Goal: Task Accomplishment & Management: Manage account settings

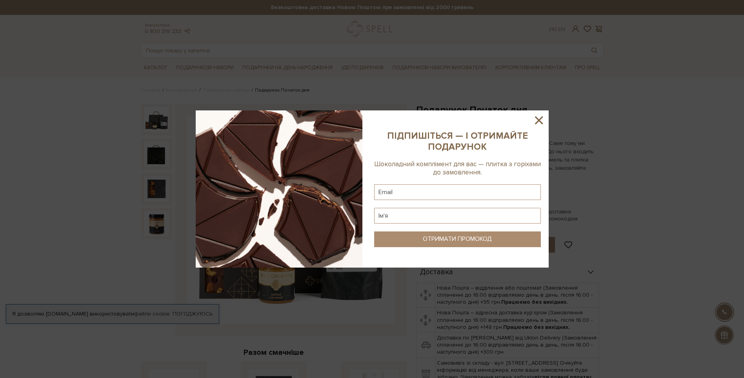
click at [539, 120] on icon at bounding box center [539, 120] width 8 height 8
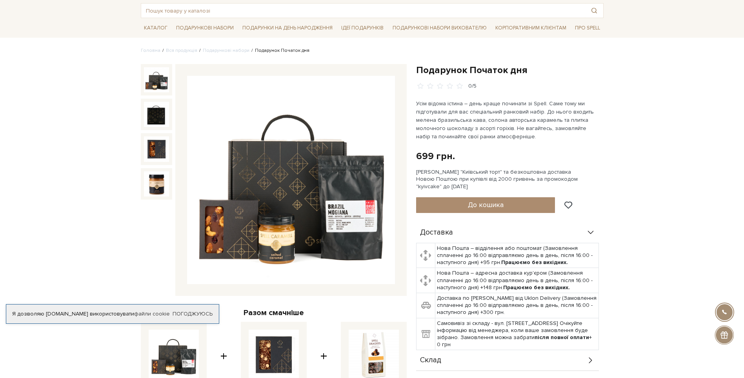
scroll to position [39, 0]
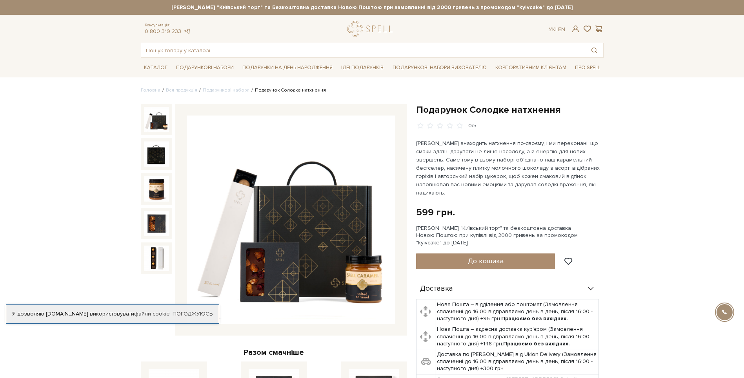
click at [375, 324] on div at bounding box center [291, 220] width 232 height 232
click at [185, 313] on link "Погоджуюсь" at bounding box center [193, 313] width 40 height 7
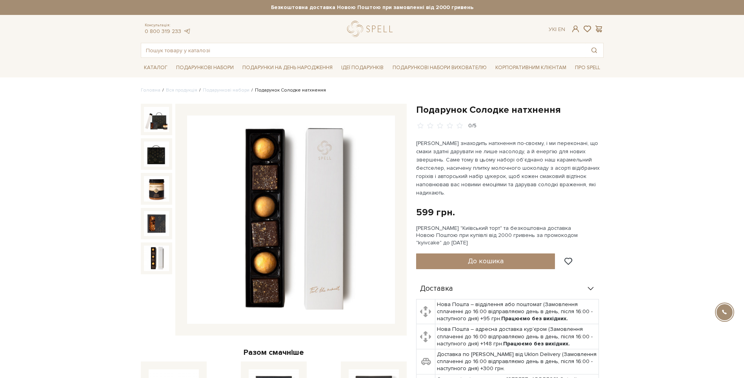
click at [152, 263] on img at bounding box center [156, 257] width 25 height 25
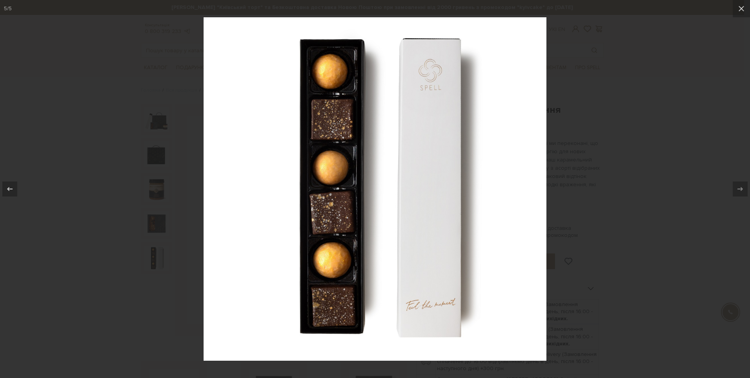
click at [166, 252] on div at bounding box center [375, 189] width 750 height 378
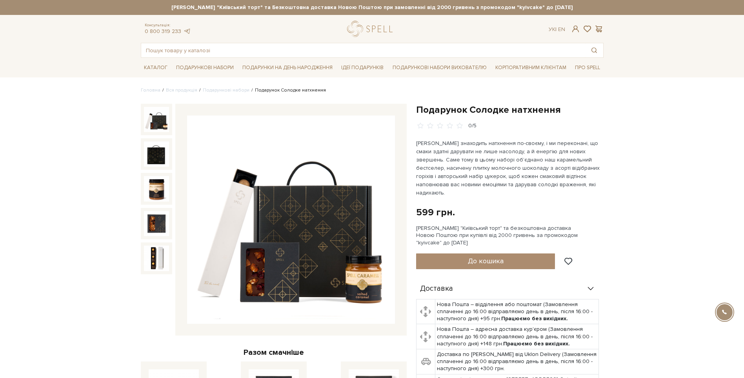
click at [148, 124] on img at bounding box center [156, 119] width 25 height 25
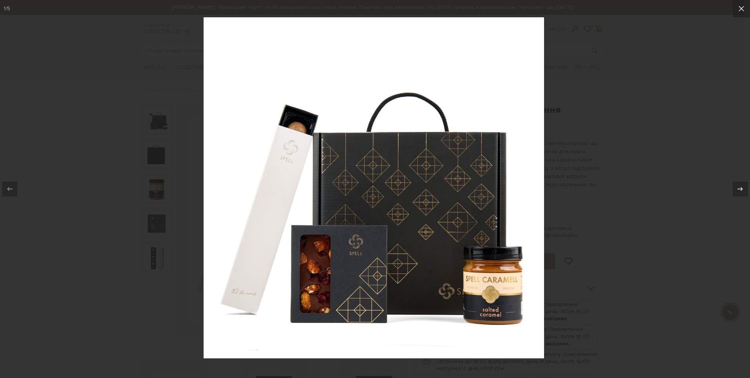
click at [79, 132] on div at bounding box center [375, 189] width 750 height 378
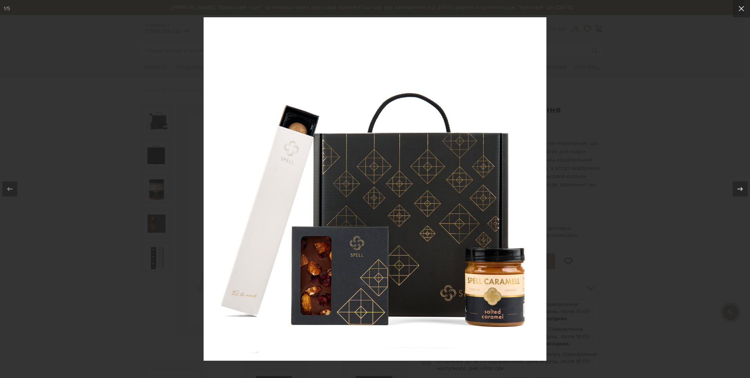
click at [114, 135] on div at bounding box center [375, 189] width 750 height 378
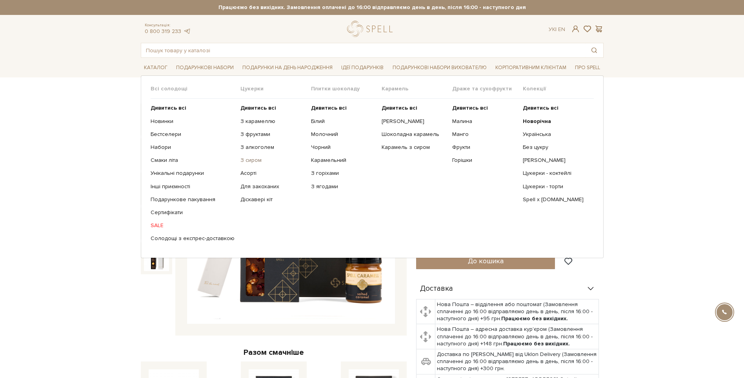
click at [256, 161] on link "З сиром" at bounding box center [273, 160] width 65 height 7
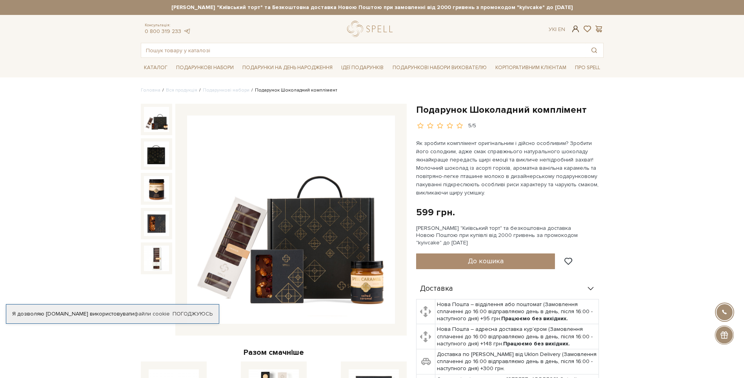
click at [576, 26] on span at bounding box center [575, 29] width 9 height 8
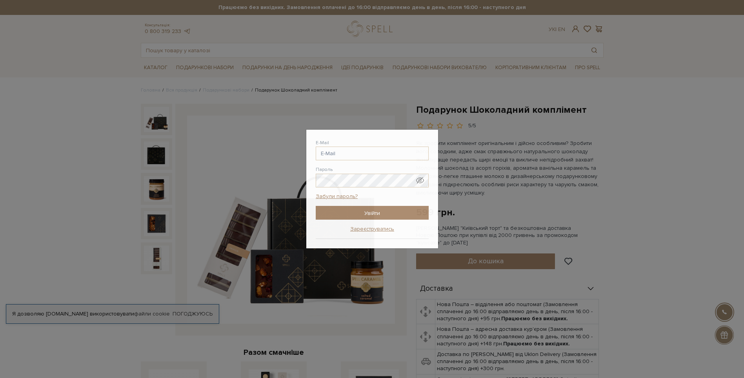
click at [259, 167] on div "Авторизація E-Mail Пароль Забули пароль? Увійти Зареєструватись Забули пароль? …" at bounding box center [372, 189] width 744 height 378
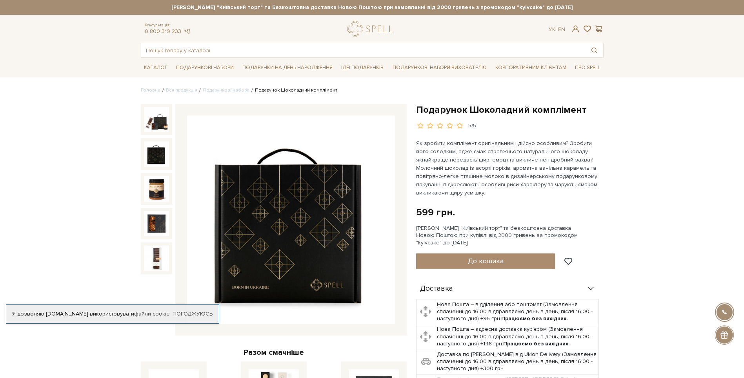
click at [154, 152] on img at bounding box center [156, 153] width 25 height 25
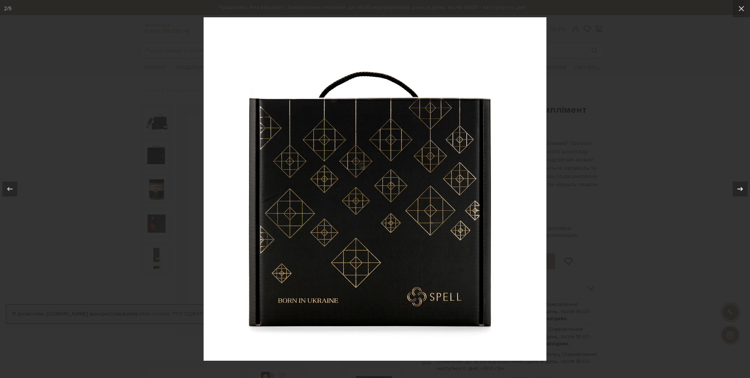
click at [743, 185] on icon at bounding box center [740, 188] width 9 height 9
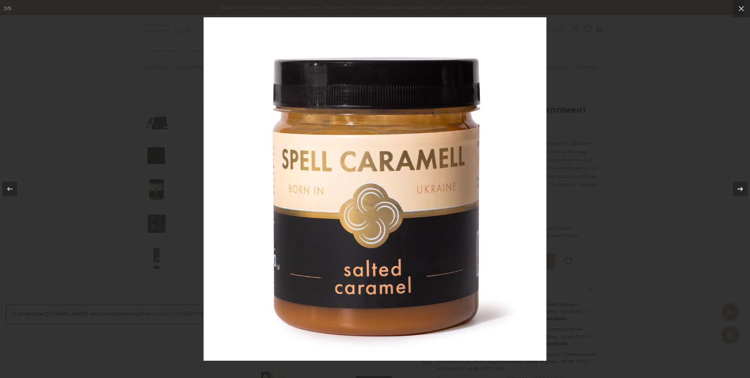
click at [743, 185] on icon at bounding box center [740, 188] width 9 height 9
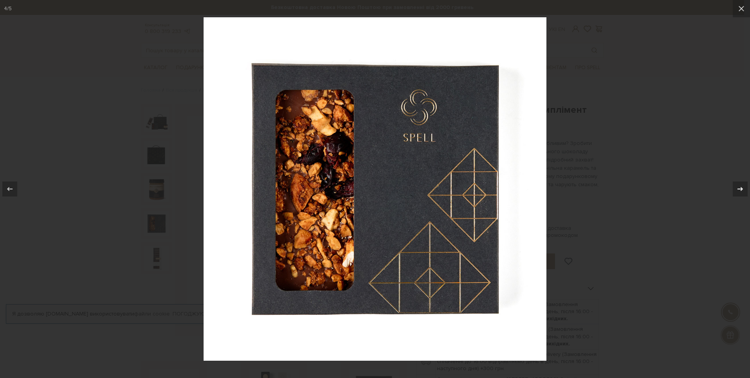
click at [743, 185] on icon at bounding box center [740, 188] width 9 height 9
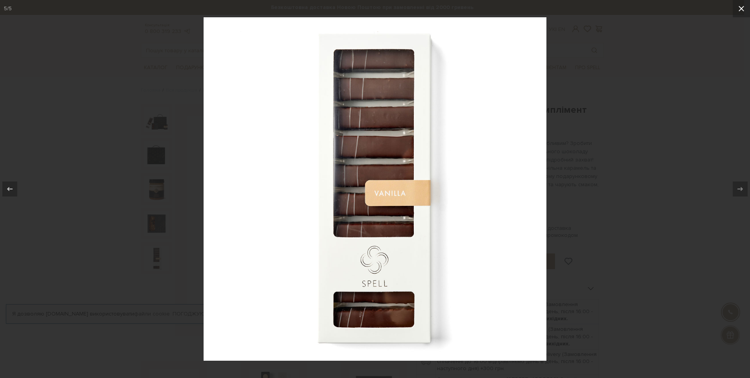
click at [739, 16] on button at bounding box center [741, 8] width 17 height 17
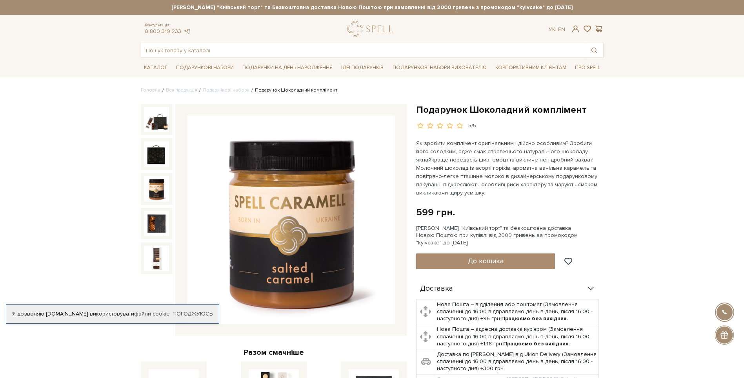
click at [156, 192] on img at bounding box center [156, 188] width 25 height 25
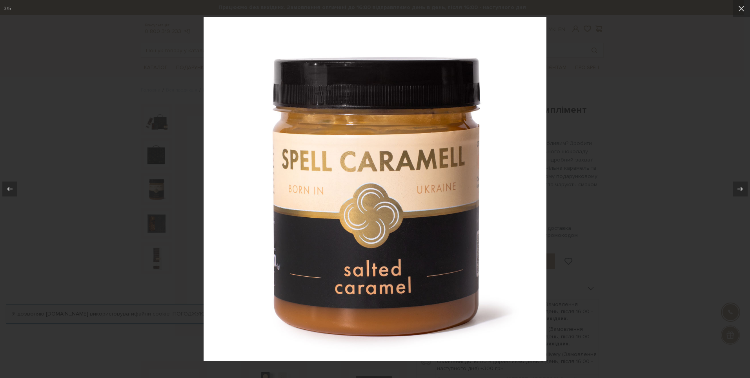
click at [562, 137] on div at bounding box center [375, 189] width 750 height 378
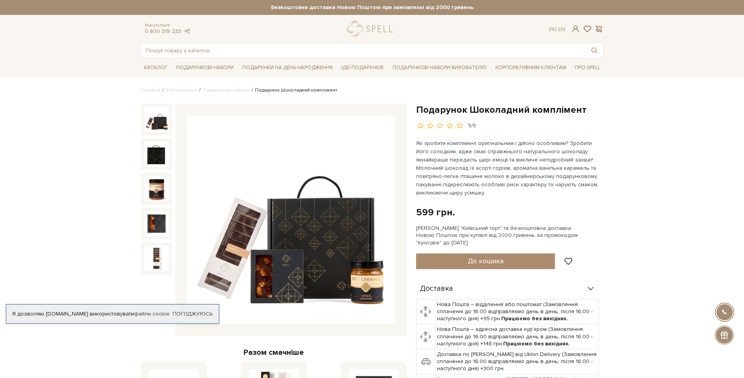
click at [159, 116] on img at bounding box center [156, 119] width 25 height 25
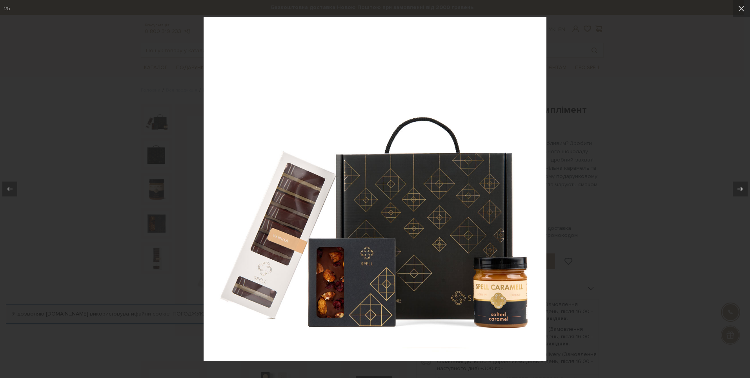
click at [142, 113] on div at bounding box center [375, 189] width 750 height 378
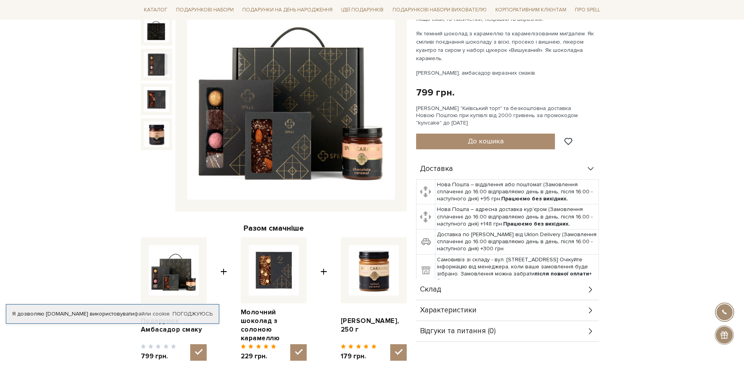
scroll to position [157, 0]
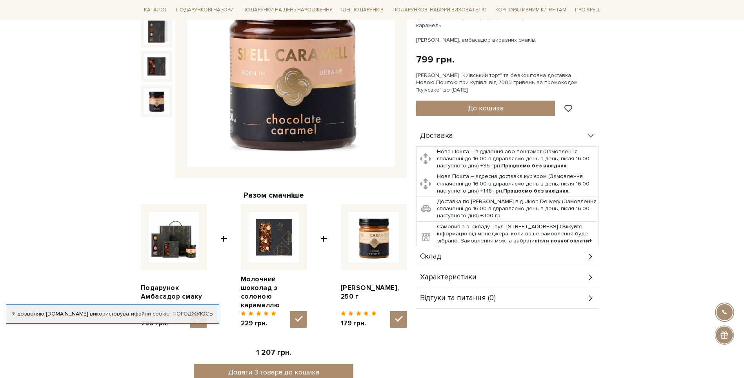
click at [151, 108] on img at bounding box center [156, 100] width 25 height 25
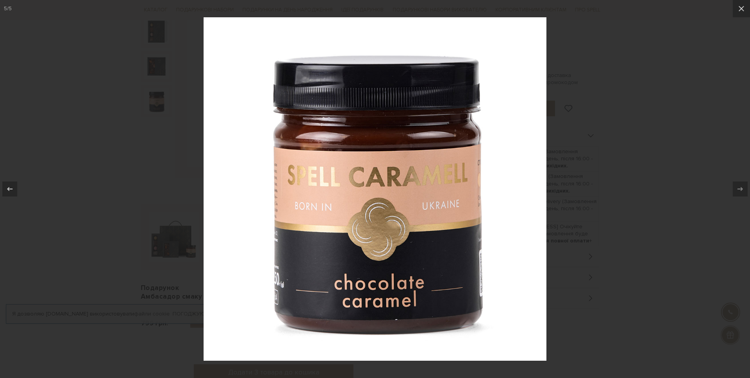
click at [174, 190] on div at bounding box center [375, 189] width 750 height 378
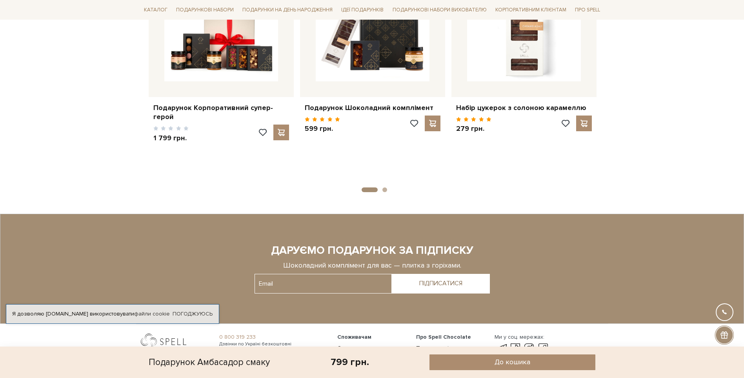
scroll to position [981, 0]
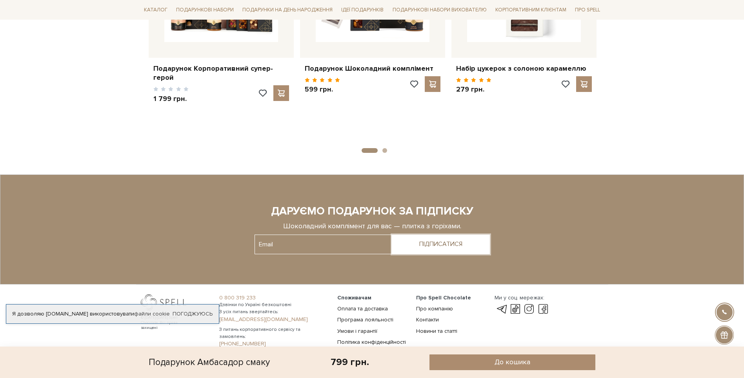
click at [462, 240] on div "ПІДПИСАТИСЯ" at bounding box center [441, 243] width 43 height 7
click at [307, 236] on input "text" at bounding box center [323, 244] width 137 height 20
type input "verlita.design@gmail.com"
click at [450, 239] on button "ПІДПИСАТИСЯ" at bounding box center [441, 244] width 98 height 20
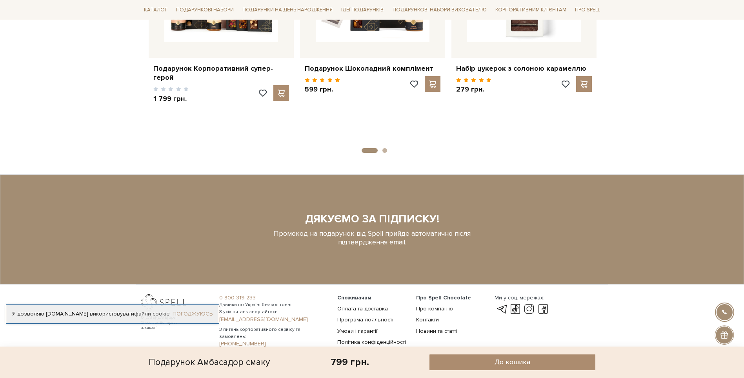
click at [182, 313] on link "Погоджуюсь" at bounding box center [193, 313] width 40 height 7
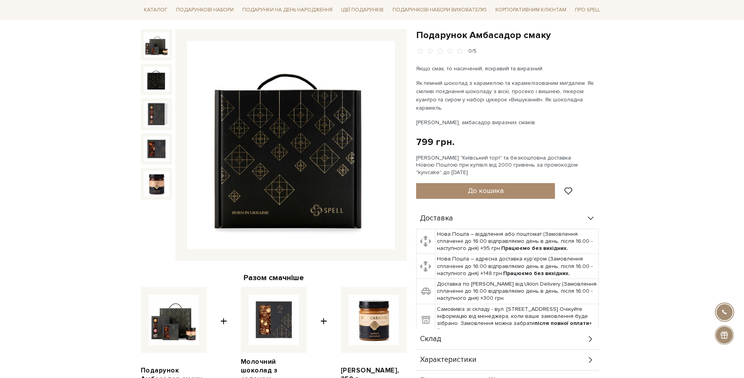
scroll to position [0, 0]
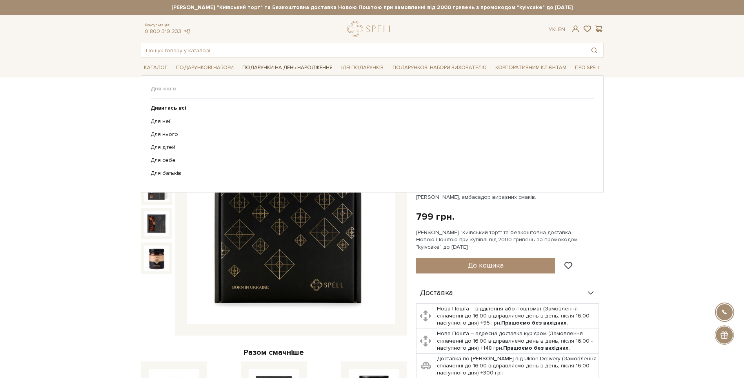
click at [314, 65] on link "Подарунки на День народження" at bounding box center [287, 68] width 97 height 12
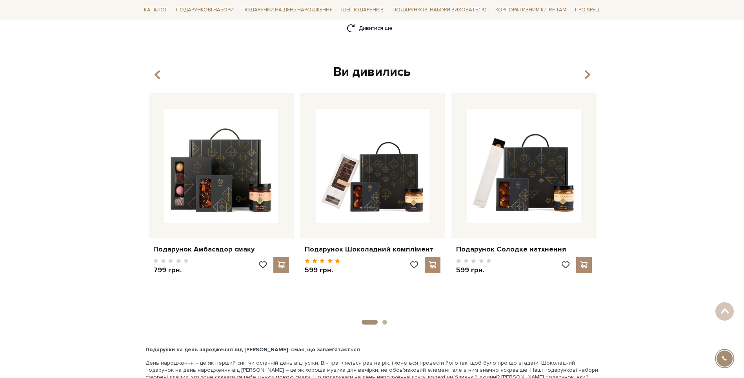
scroll to position [1217, 0]
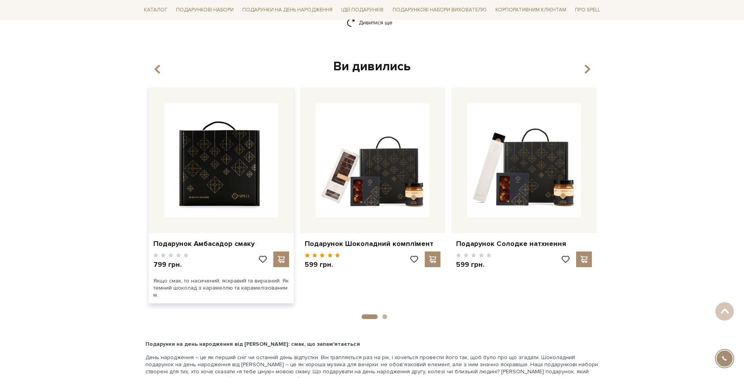
click at [252, 162] on img at bounding box center [221, 160] width 114 height 114
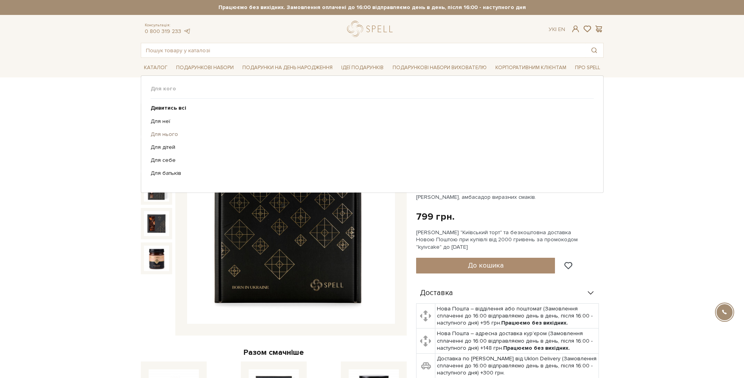
click at [155, 133] on link "Для нього" at bounding box center [370, 134] width 438 height 7
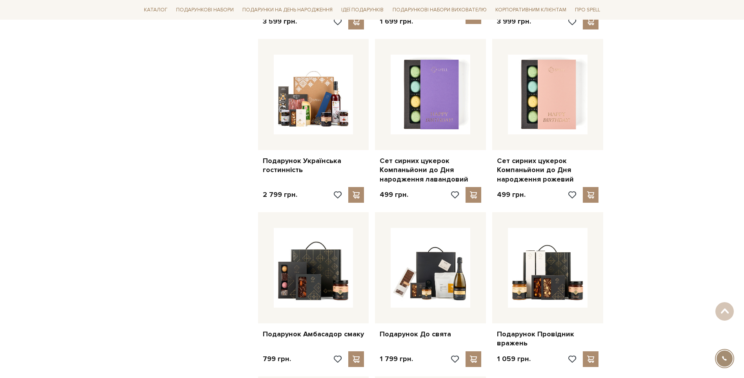
scroll to position [510, 0]
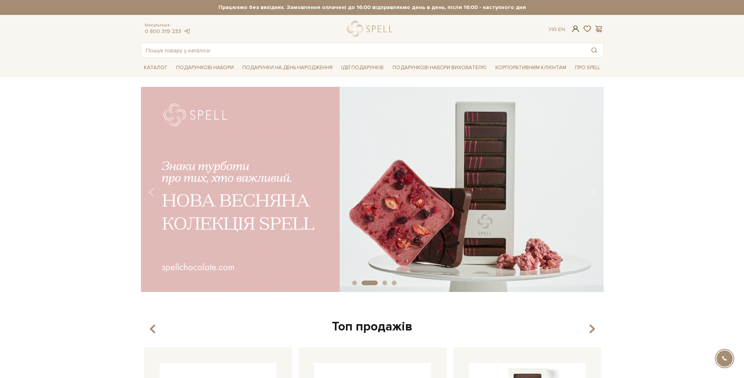
click at [577, 28] on span at bounding box center [575, 29] width 9 height 8
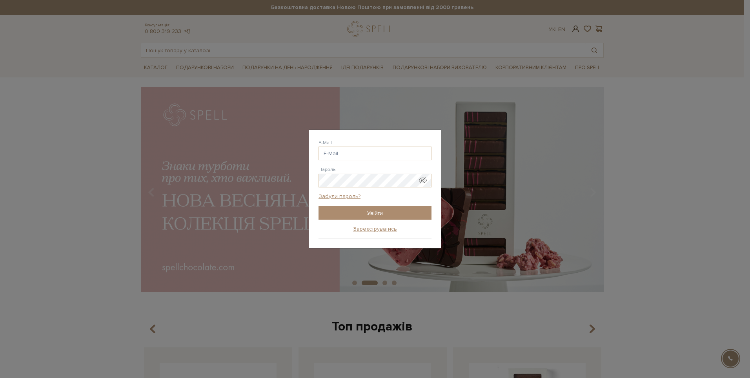
click at [577, 28] on div "Авторизація E-Mail Пароль Забули пароль? Увійти Зареєструватись Забули пароль? …" at bounding box center [375, 189] width 750 height 378
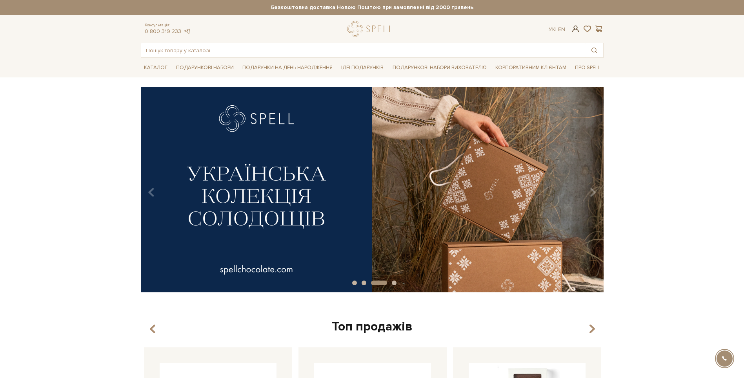
click at [576, 28] on span at bounding box center [575, 29] width 9 height 8
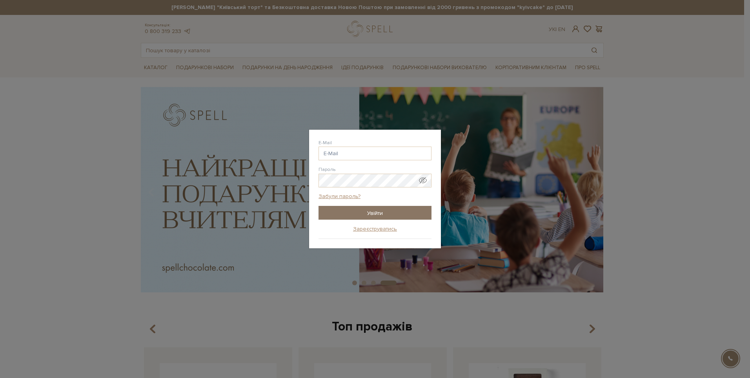
click at [372, 216] on input "Увійти" at bounding box center [375, 213] width 113 height 14
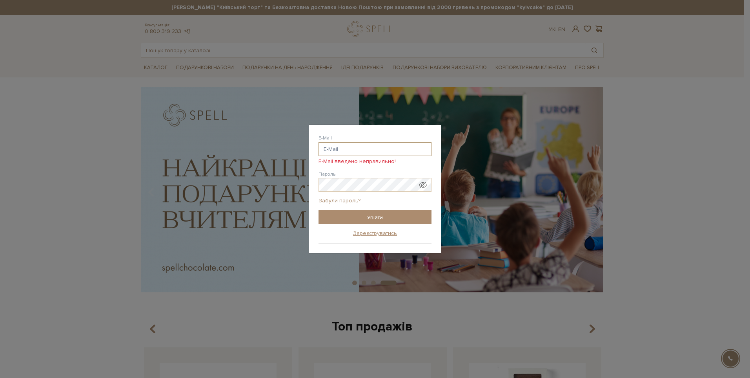
click at [353, 153] on input "E-Mail" at bounding box center [375, 149] width 113 height 14
click at [224, 155] on div "Авторизація E-Mail E-Mail введено неправильно! Пароль Забули пароль? Увійти Зар…" at bounding box center [375, 189] width 750 height 378
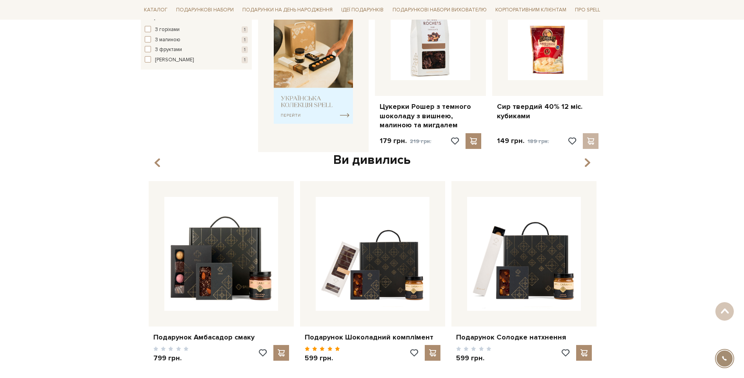
scroll to position [55, 0]
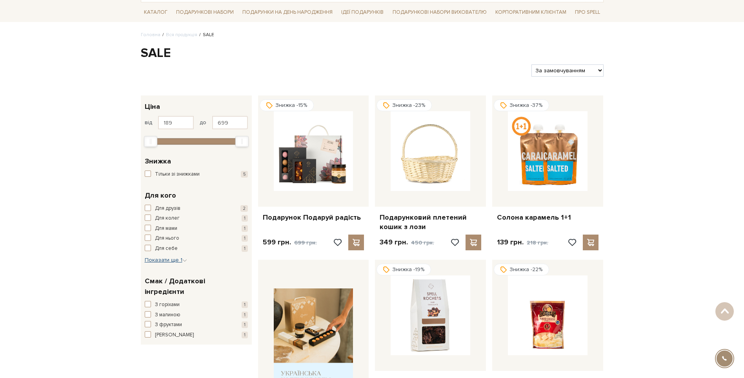
click at [154, 261] on span "Показати ще 1" at bounding box center [166, 259] width 42 height 7
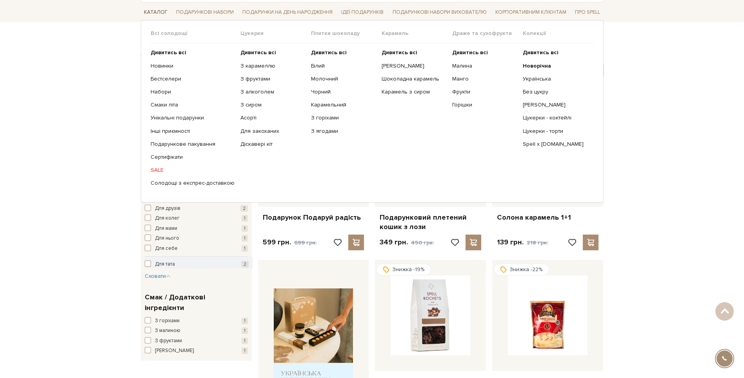
click at [160, 9] on link "Каталог" at bounding box center [156, 12] width 30 height 12
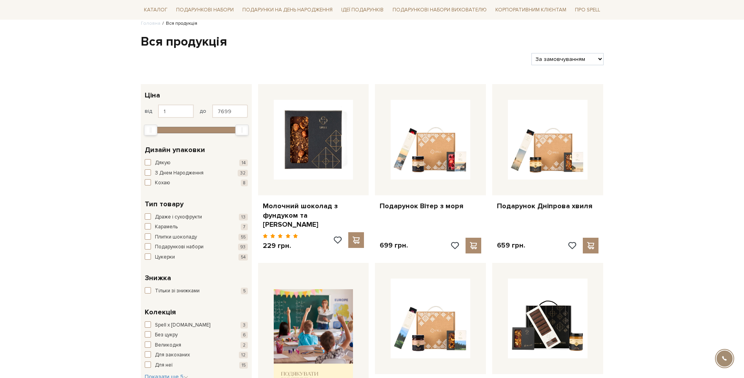
scroll to position [78, 0]
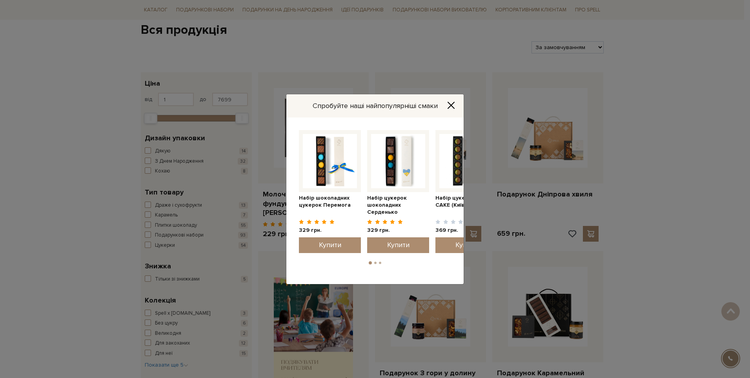
click at [454, 108] on icon "Close" at bounding box center [451, 105] width 6 height 6
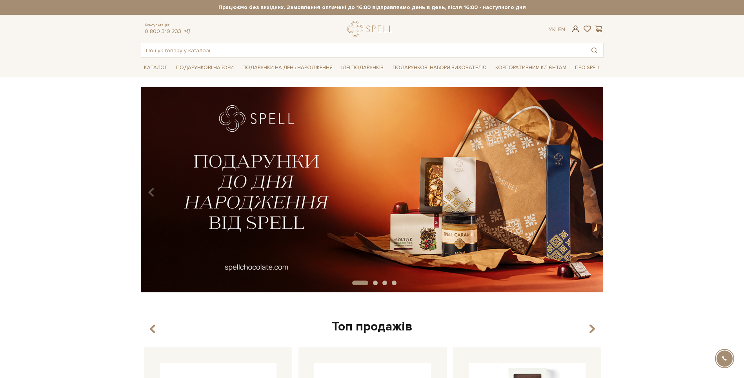
click at [576, 31] on span at bounding box center [575, 29] width 9 height 8
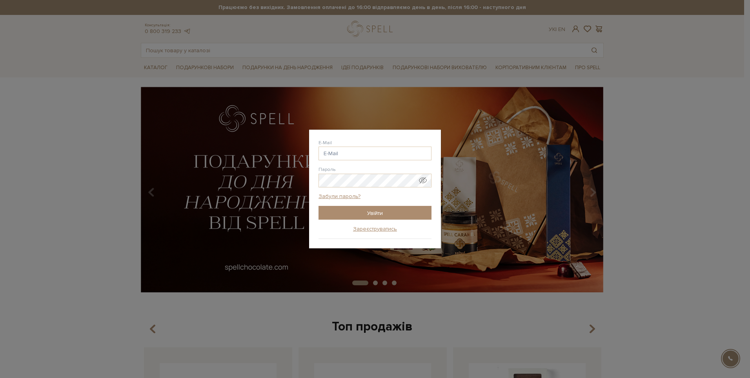
click at [360, 161] on form "E-Mail [GEOGRAPHIC_DATA] Забули пароль? Увійти" at bounding box center [375, 179] width 113 height 80
click at [358, 155] on input "E-Mail" at bounding box center [375, 153] width 113 height 14
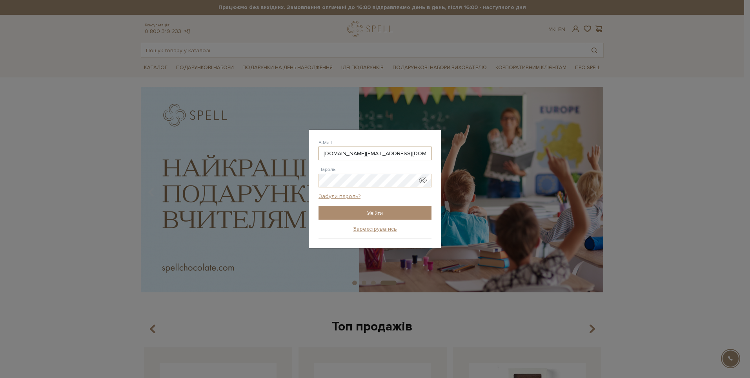
type input "[DOMAIN_NAME][EMAIL_ADDRESS][DOMAIN_NAME]"
click at [422, 181] on span "Показати пароль у вигляді звичайного тексту. Попередження: це відобразить ваш п…" at bounding box center [423, 180] width 8 height 8
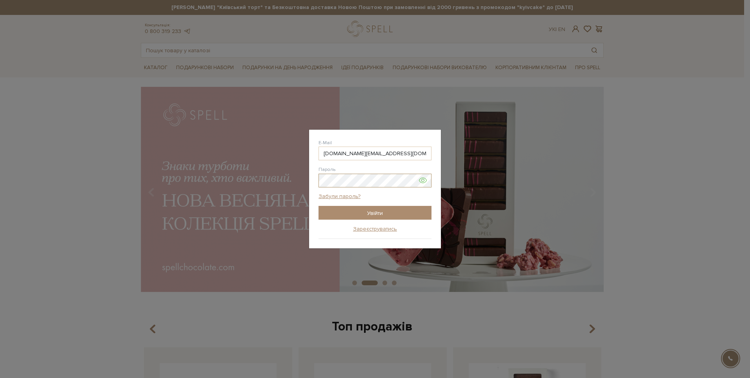
click at [319, 206] on input "Увійти" at bounding box center [375, 213] width 113 height 14
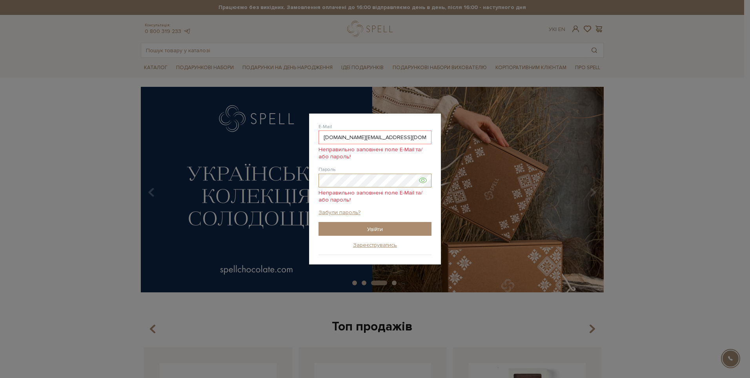
click at [308, 168] on div "Авторизація E-Mail [DOMAIN_NAME][EMAIL_ADDRESS][DOMAIN_NAME] Неправильно заповн…" at bounding box center [375, 189] width 750 height 378
click at [370, 245] on link "Зареєструватись" at bounding box center [375, 244] width 44 height 7
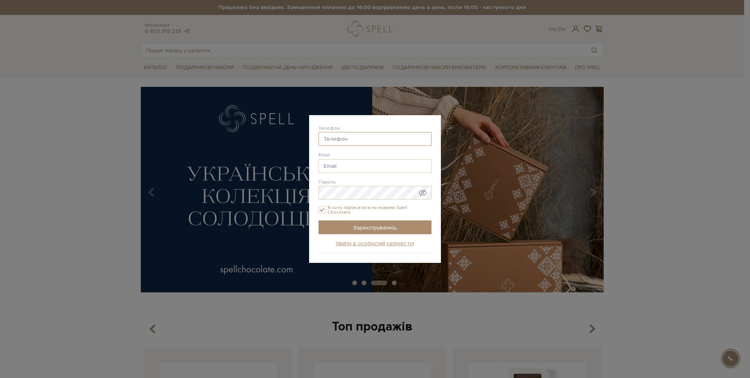
click at [333, 135] on input "Телефон" at bounding box center [375, 139] width 113 height 14
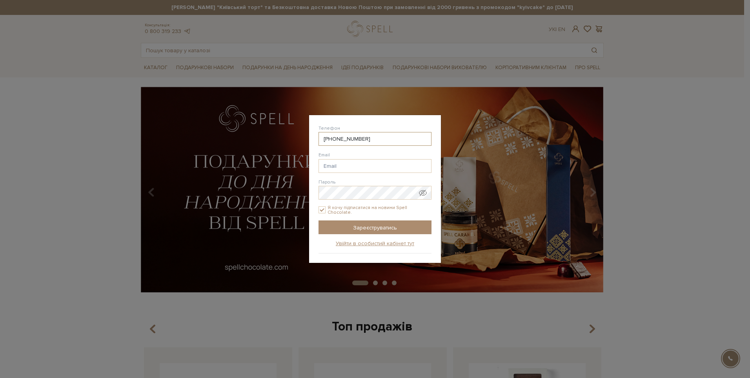
type input "38(097) 015-13-14"
click at [345, 161] on input "Email" at bounding box center [375, 166] width 113 height 14
type input "verlita.design@gmail.com"
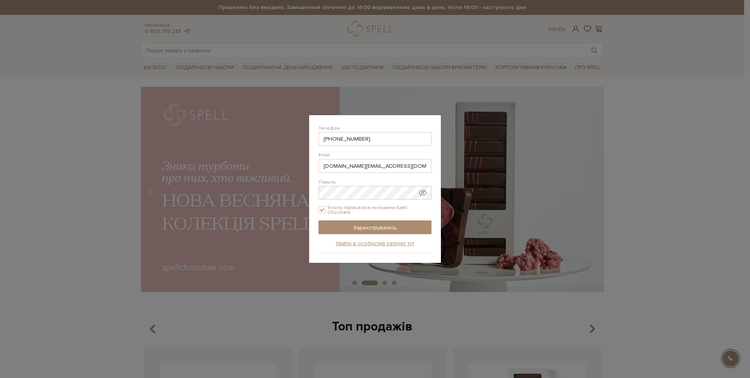
click at [423, 194] on span "Показати пароль у вигляді звичайного тексту. Попередження: це відобразить ваш п…" at bounding box center [423, 193] width 8 height 8
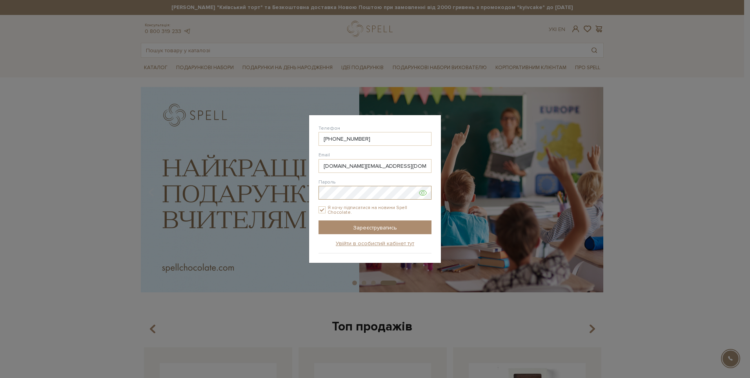
click at [319, 220] on input "Зареєструватись" at bounding box center [375, 227] width 113 height 14
click at [387, 226] on input "Зареєструватись" at bounding box center [375, 227] width 113 height 14
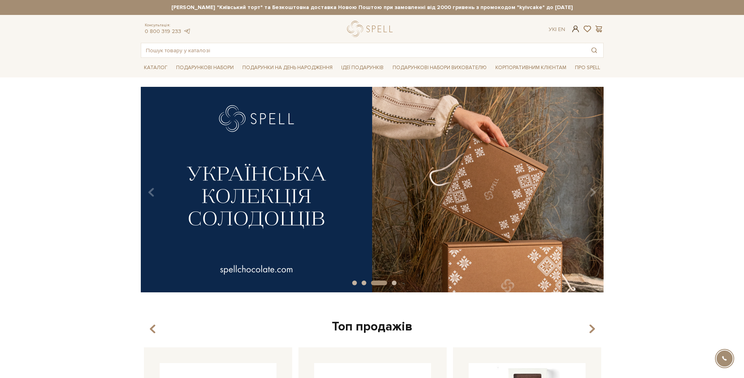
click at [573, 28] on span at bounding box center [575, 29] width 9 height 8
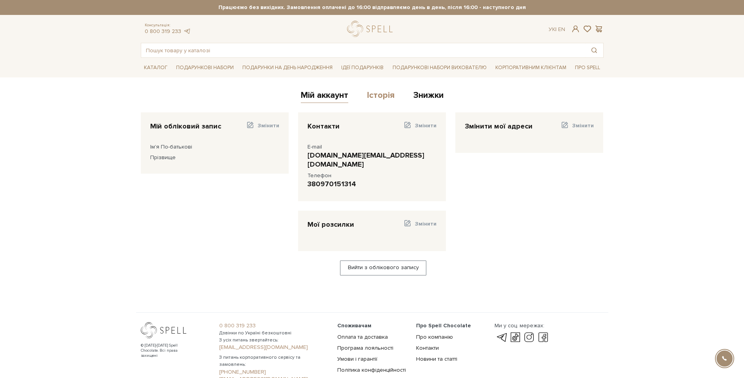
click at [372, 102] on link "Історія" at bounding box center [380, 96] width 27 height 13
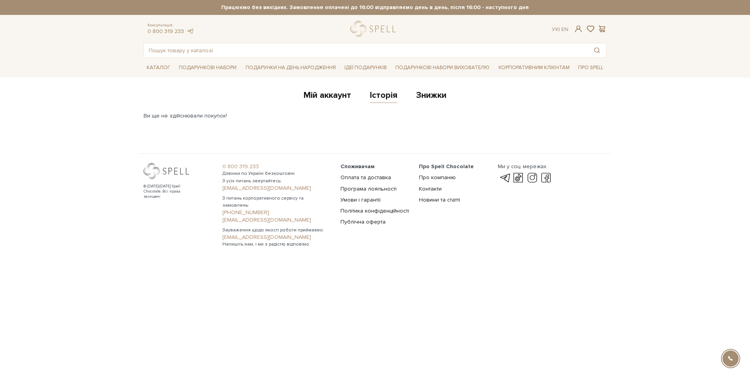
click at [428, 94] on link "Знижки" at bounding box center [431, 96] width 30 height 13
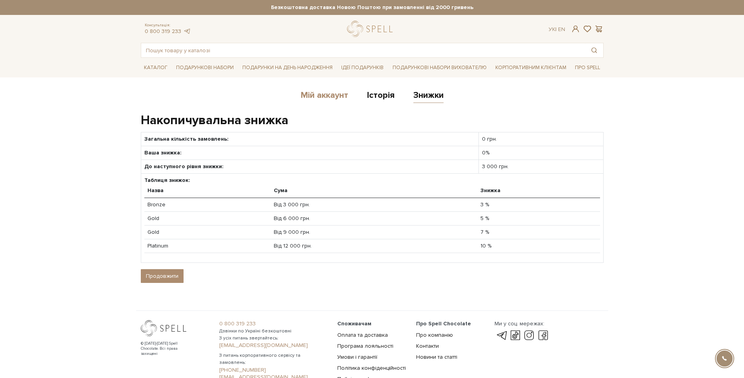
click at [314, 97] on link "Мій аккаунт" at bounding box center [324, 96] width 47 height 13
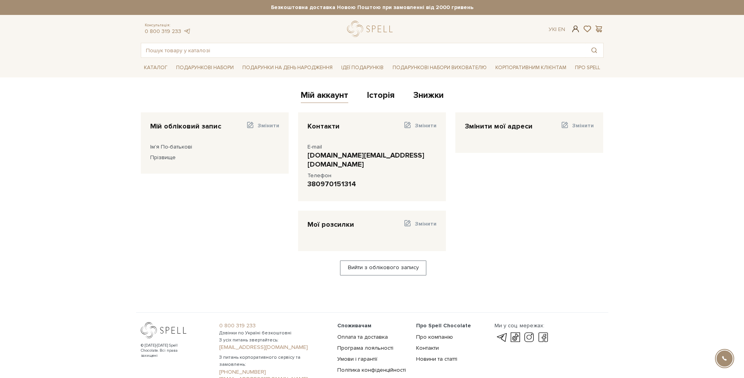
click at [574, 26] on span at bounding box center [575, 29] width 9 height 8
click at [155, 148] on span "Ім'я По-батькові" at bounding box center [171, 146] width 42 height 7
click at [159, 156] on span "Прізвище" at bounding box center [163, 157] width 26 height 7
click at [271, 125] on span "Змінити" at bounding box center [269, 125] width 22 height 7
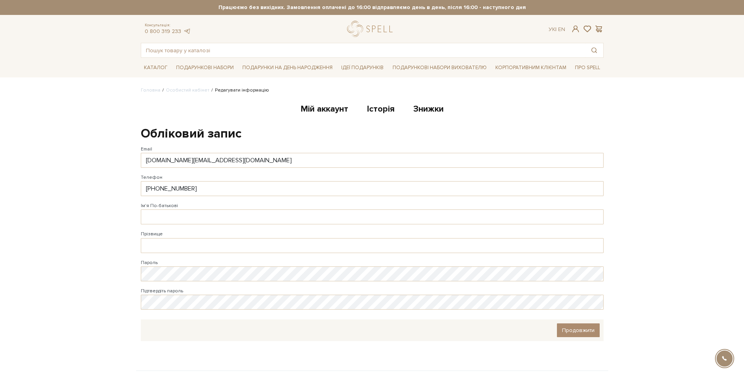
click at [204, 209] on div "Ім'я По-батькові Заповніть поле від 1 до 128 символів!" at bounding box center [372, 213] width 463 height 22
click at [208, 215] on input "Ім'я По-батькові" at bounding box center [372, 216] width 463 height 15
type input "Віра"
type input "[PERSON_NAME]"
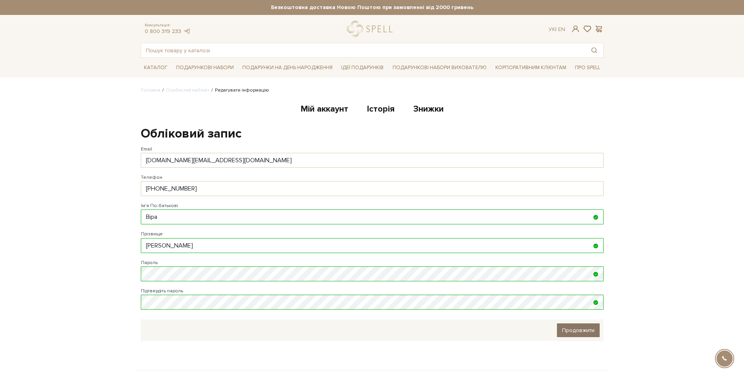
click at [590, 332] on span "Продовжити" at bounding box center [578, 330] width 33 height 7
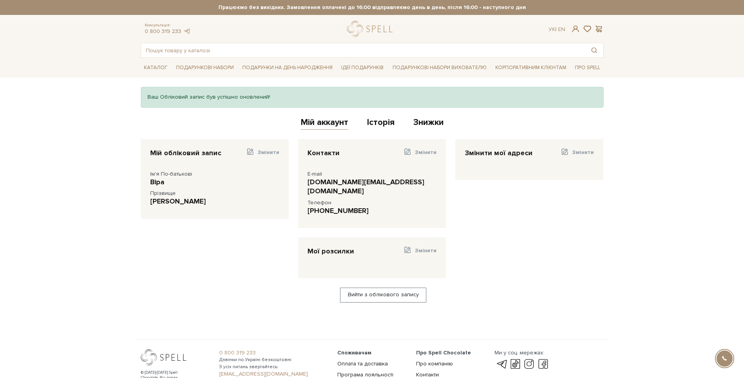
click at [597, 227] on div "Змінити мої адреси Змінити" at bounding box center [529, 188] width 157 height 98
click at [447, 131] on div "Мій аккаунт Історія Знижки" at bounding box center [372, 123] width 463 height 19
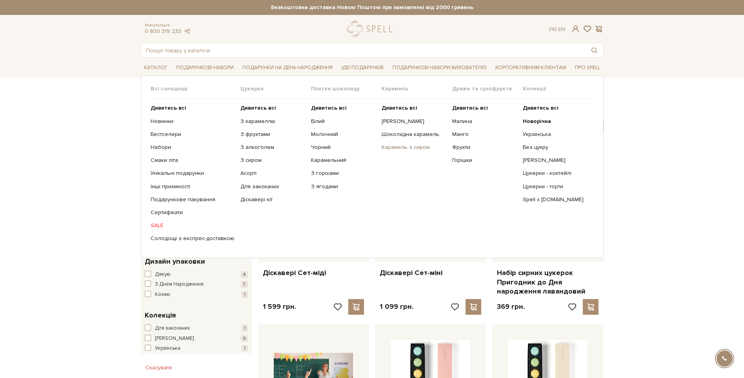
click at [398, 148] on link "Карамель з сиром" at bounding box center [414, 147] width 65 height 7
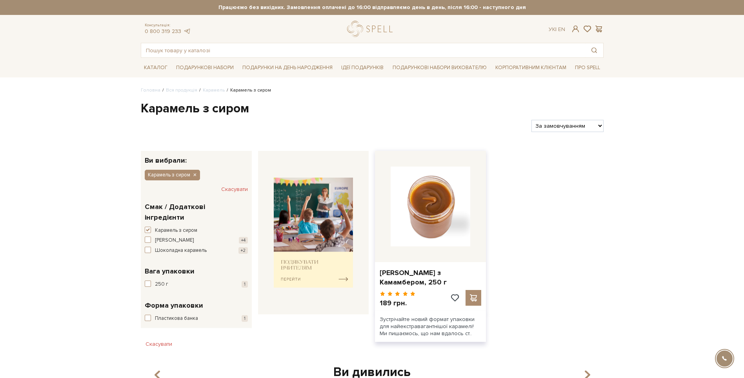
click at [404, 180] on img at bounding box center [431, 206] width 80 height 80
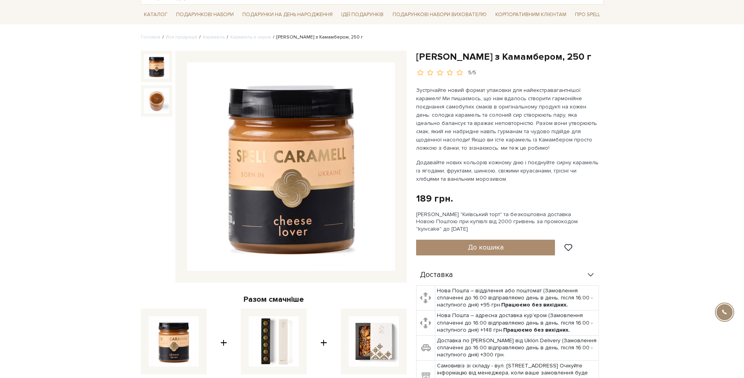
scroll to position [39, 0]
